Goal: Information Seeking & Learning: Learn about a topic

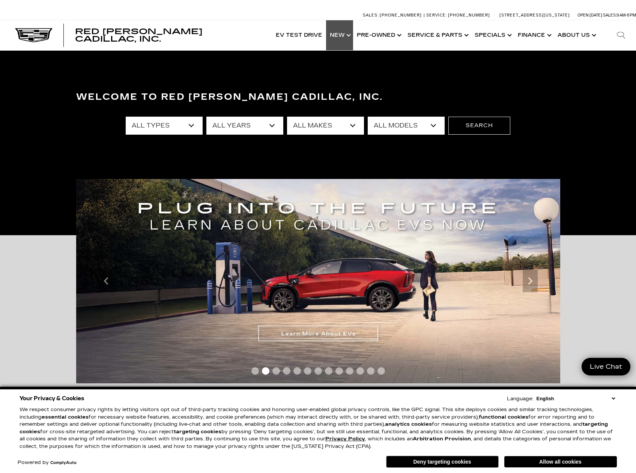
click at [339, 35] on link "Show New" at bounding box center [339, 35] width 27 height 30
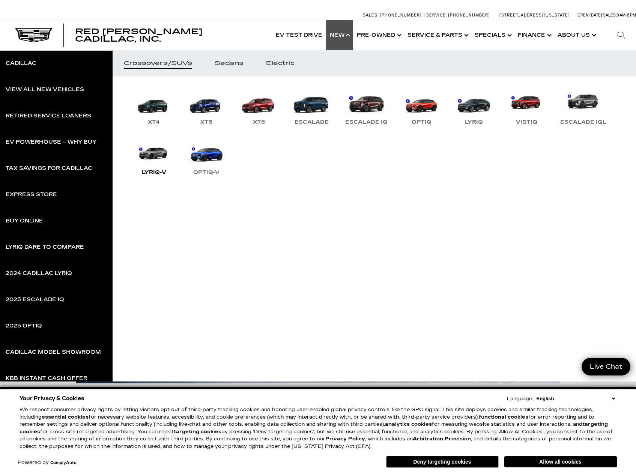
click at [158, 152] on link "LYRIQ-V" at bounding box center [153, 157] width 45 height 39
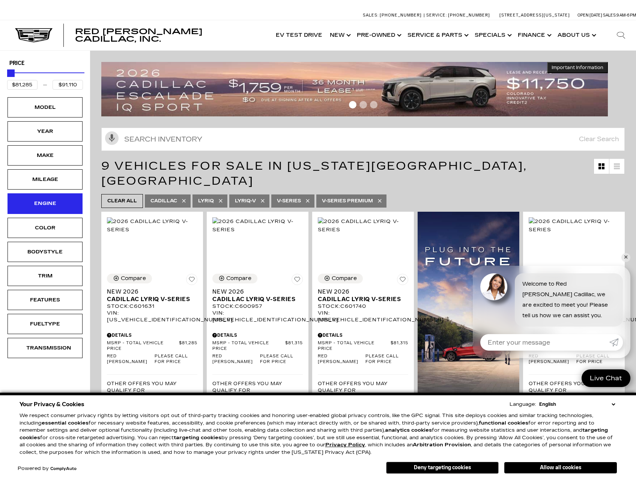
click at [60, 211] on div "Engine" at bounding box center [45, 203] width 75 height 20
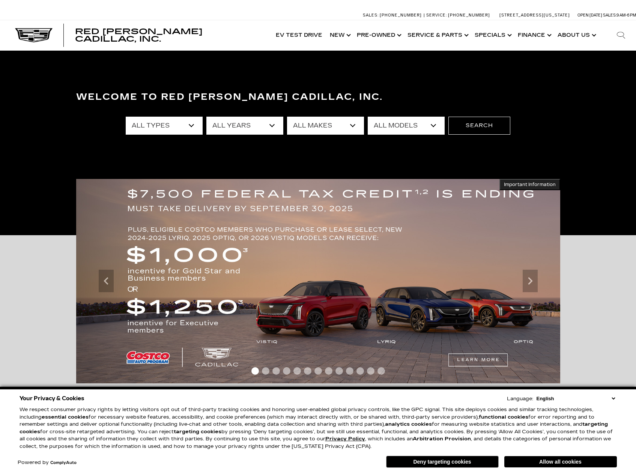
click at [439, 311] on img at bounding box center [318, 281] width 484 height 205
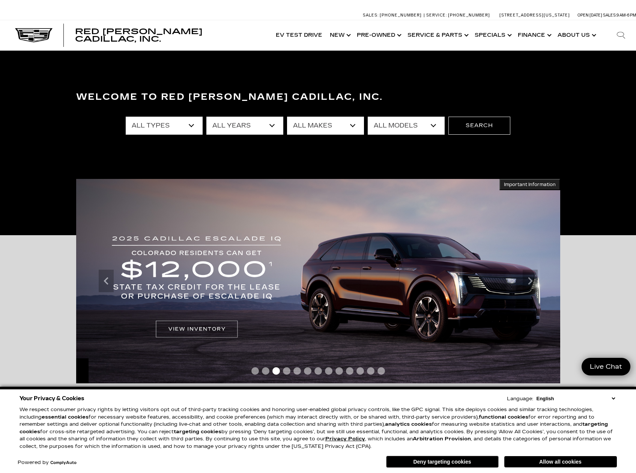
click at [165, 123] on select "All Types New Used Certified Used Demo" at bounding box center [164, 126] width 77 height 18
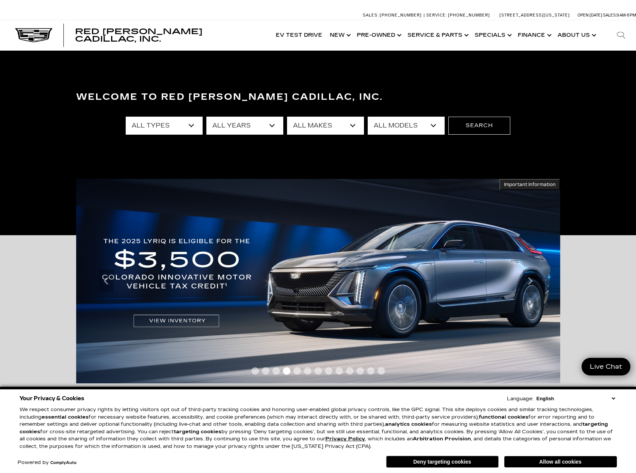
click at [150, 149] on div "Welcome to Red Noland Cadillac, Inc. All Types New Used Certified Used Demo All…" at bounding box center [318, 143] width 636 height 113
click at [163, 128] on select "All Types New Used Certified Used Demo" at bounding box center [164, 126] width 77 height 18
select select "New"
click at [126, 117] on select "All Types New Used Certified Used Demo" at bounding box center [164, 126] width 77 height 18
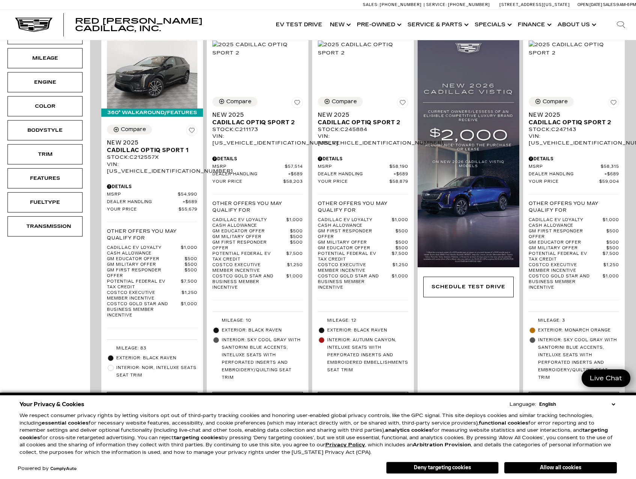
scroll to position [250, 0]
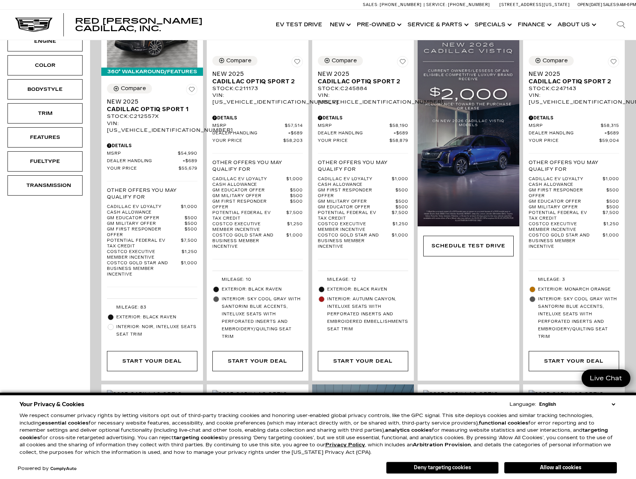
click at [458, 472] on button "Deny targeting cookies" at bounding box center [442, 468] width 113 height 12
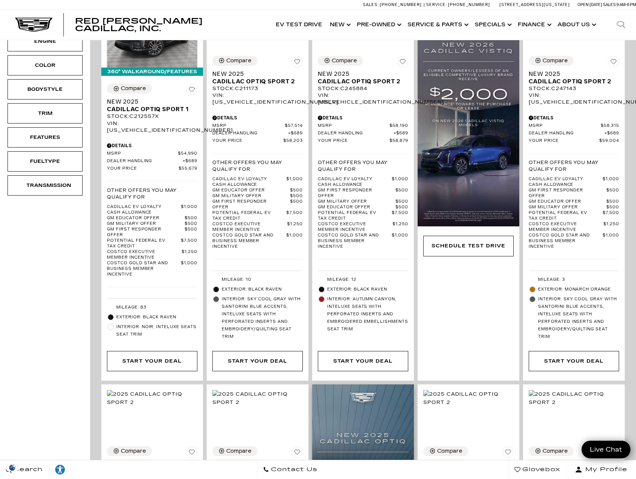
scroll to position [0, 0]
